Goal: Task Accomplishment & Management: Manage account settings

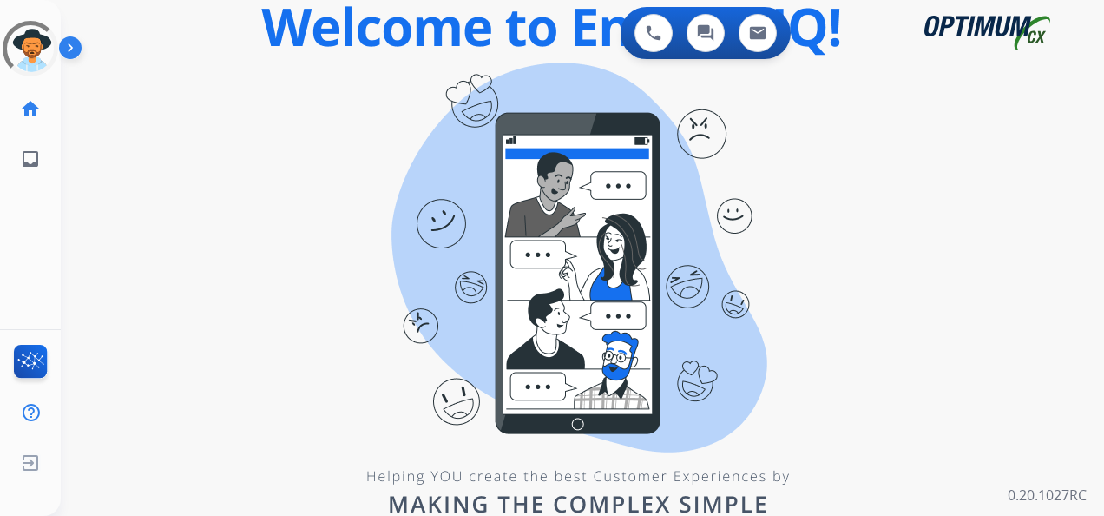
click at [23, 59] on div at bounding box center [31, 49] width 56 height 56
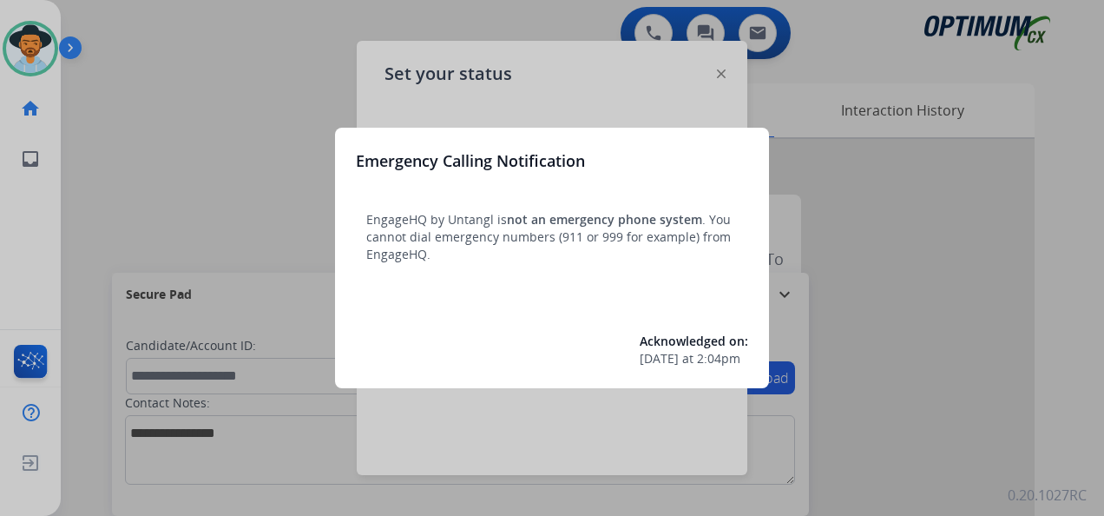
click at [33, 44] on div at bounding box center [552, 258] width 1104 height 516
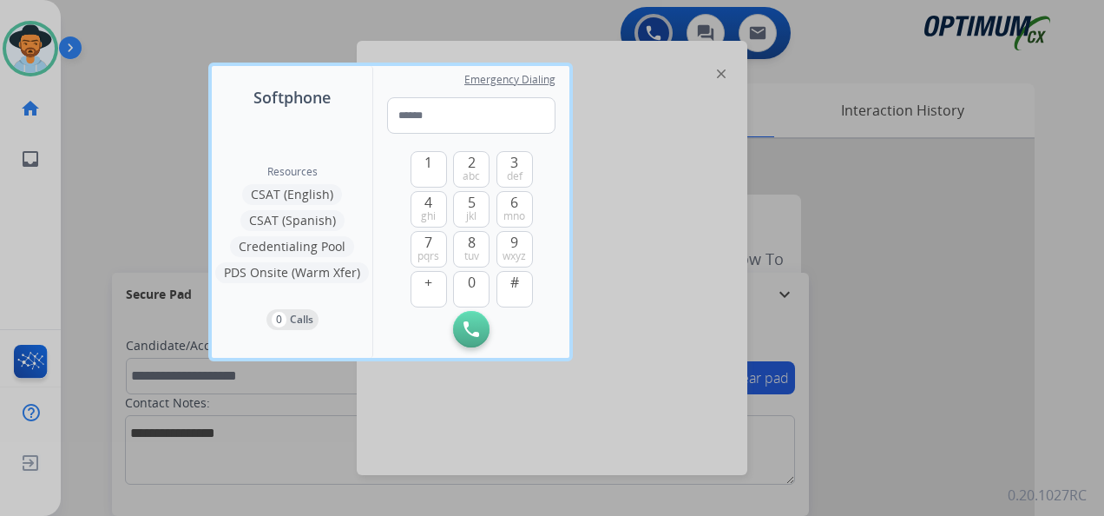
click at [37, 39] on div at bounding box center [552, 258] width 1104 height 516
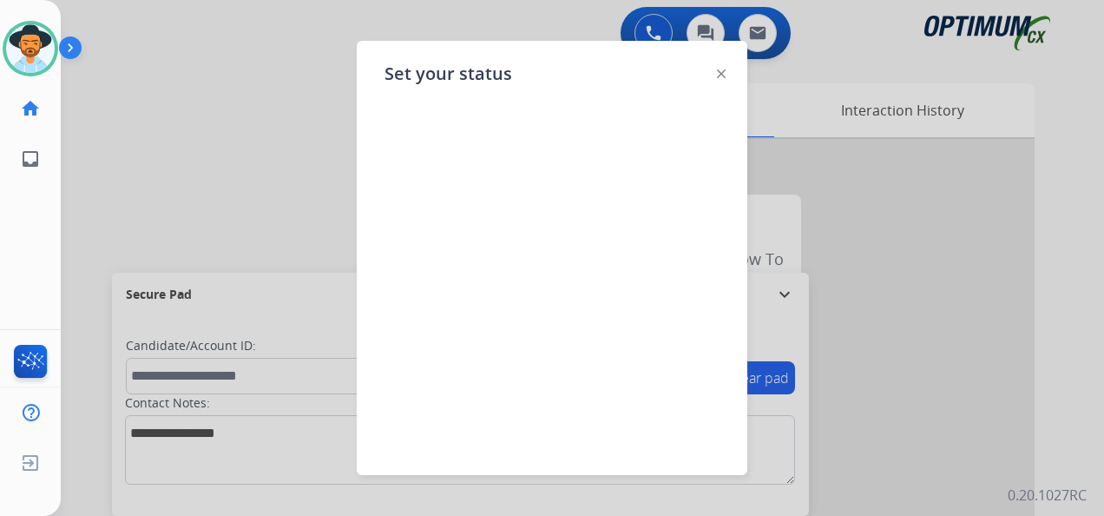
click at [40, 39] on img at bounding box center [30, 48] width 49 height 49
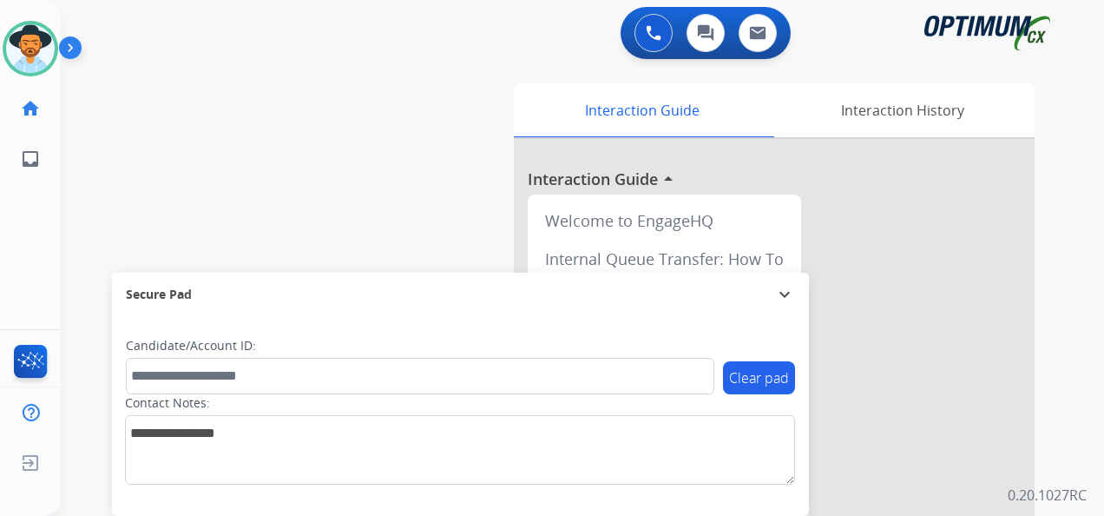
click at [64, 41] on img at bounding box center [74, 51] width 30 height 33
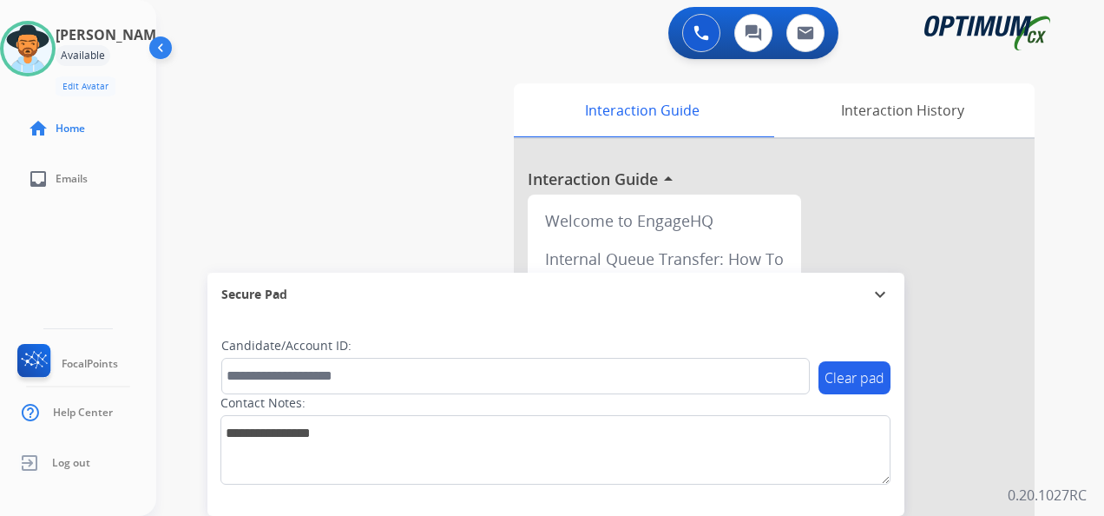
click at [42, 56] on img at bounding box center [27, 48] width 49 height 49
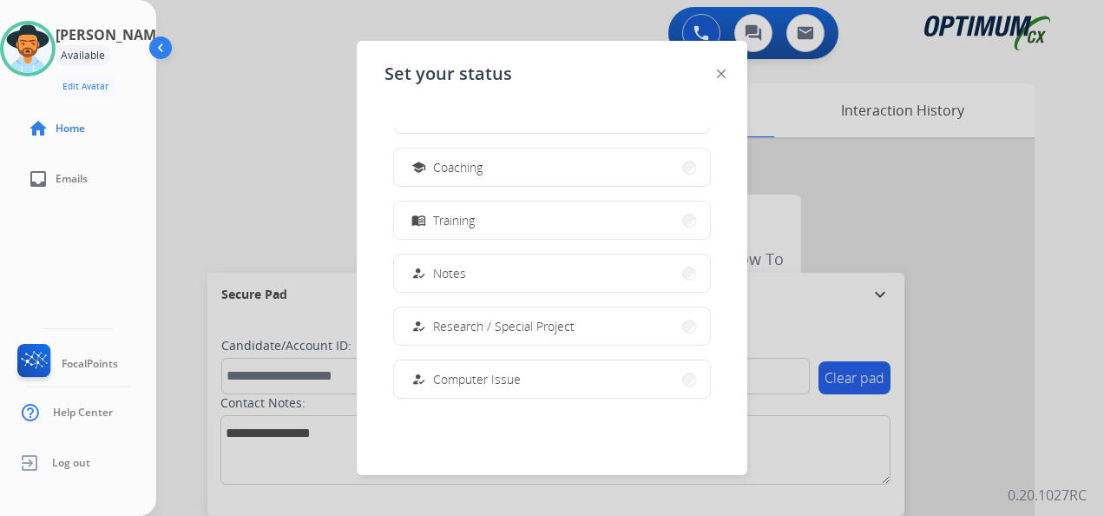
scroll to position [260, 0]
click at [529, 330] on span "Research / Special Project" at bounding box center [504, 324] width 142 height 18
